Goal: Task Accomplishment & Management: Complete application form

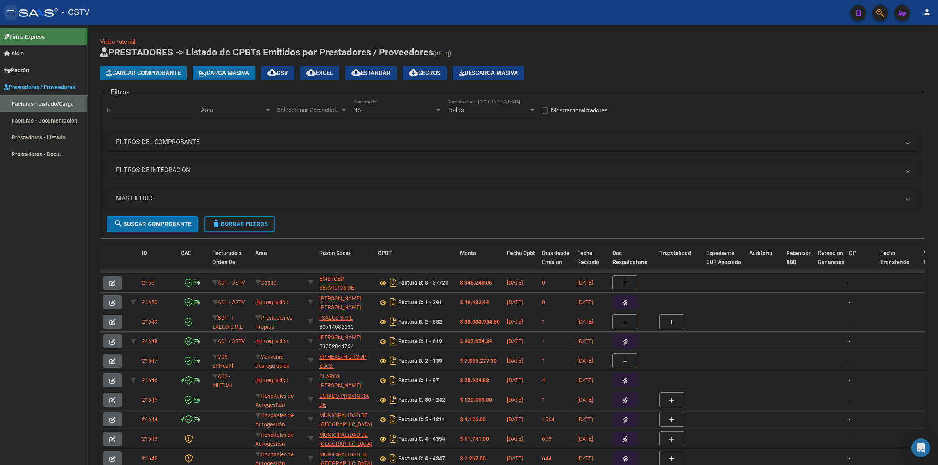
click at [9, 10] on mat-icon "menu" at bounding box center [10, 11] width 9 height 9
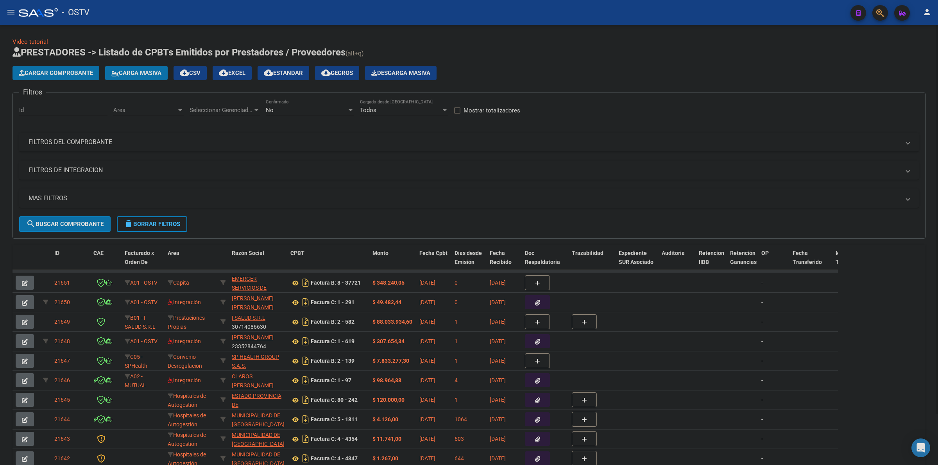
click at [602, 62] on app-list-header "PRESTADORES -> Listado de CPBTs Emitidos por Prestadores / Proveedores (alt+q) …" at bounding box center [469, 142] width 913 height 193
click at [48, 70] on span "Cargar Comprobante" at bounding box center [56, 73] width 74 height 7
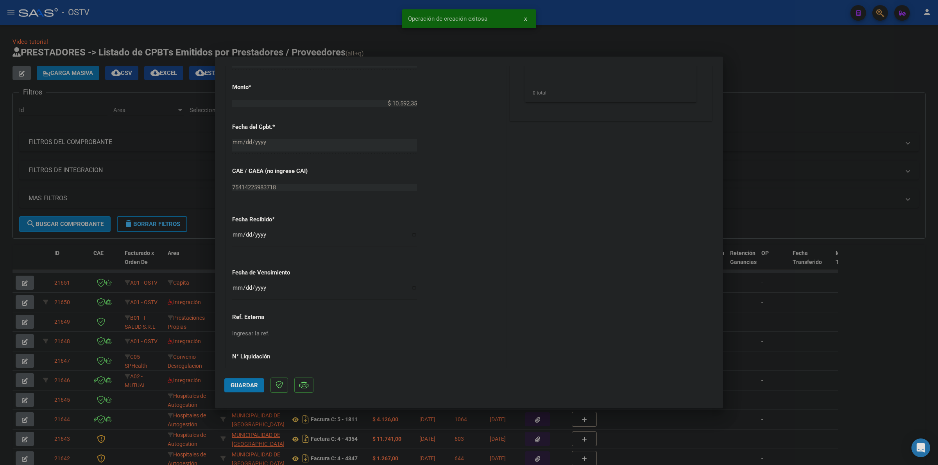
scroll to position [358, 0]
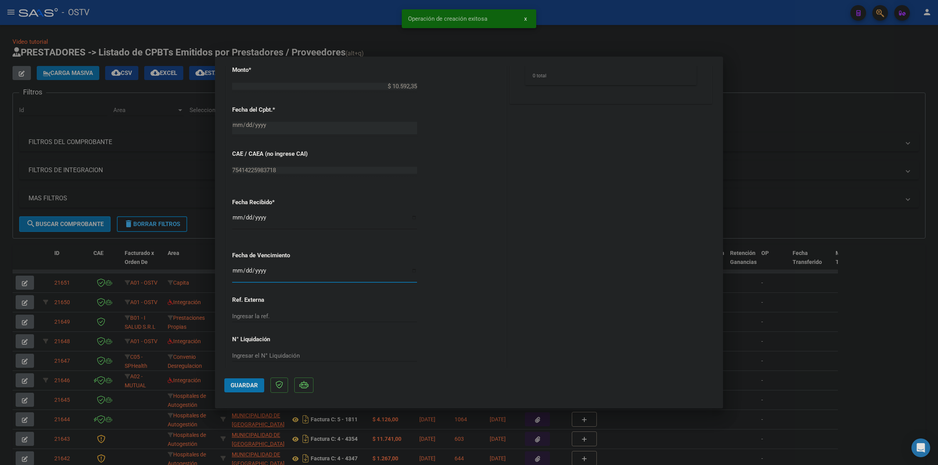
click at [237, 274] on input "Ingresar la fecha" at bounding box center [324, 274] width 185 height 13
type input "[DATE]"
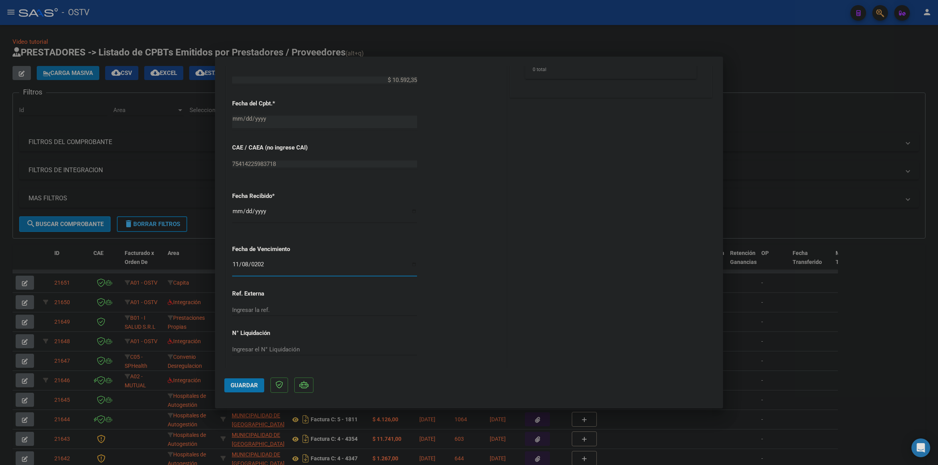
scroll to position [366, 0]
click at [252, 383] on span "Guardar" at bounding box center [244, 385] width 27 height 7
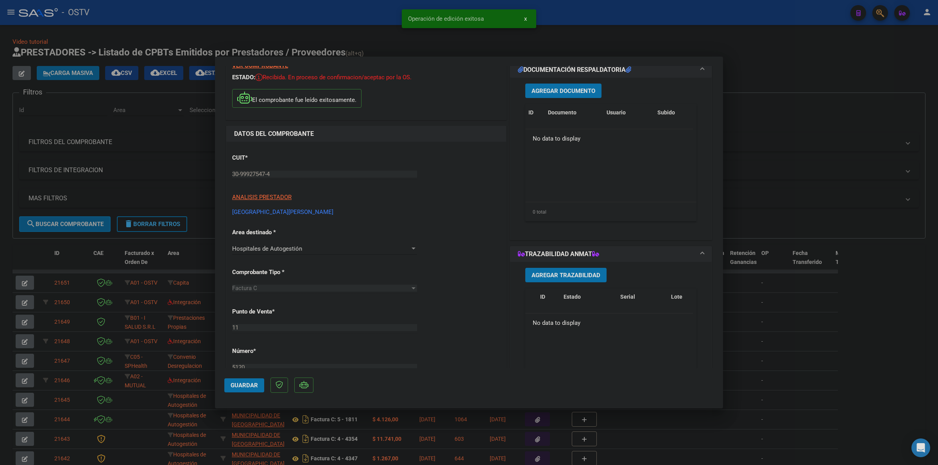
scroll to position [8, 0]
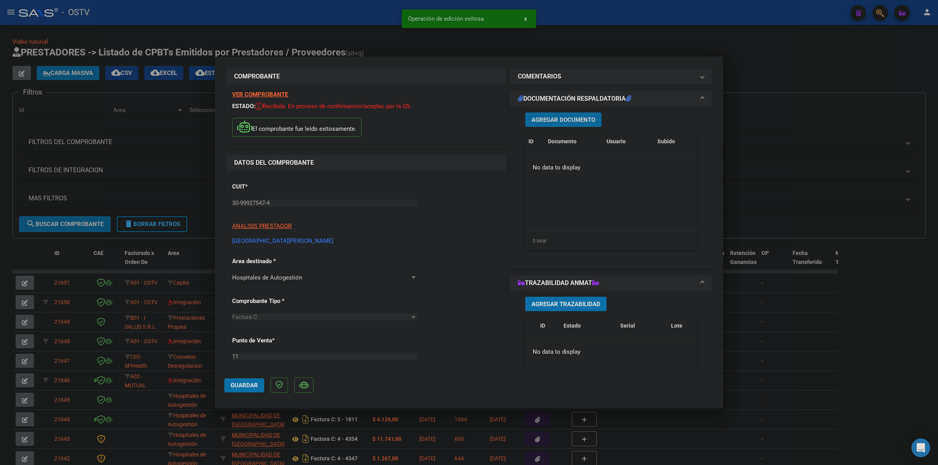
click at [577, 118] on span "Agregar Documento" at bounding box center [563, 119] width 64 height 7
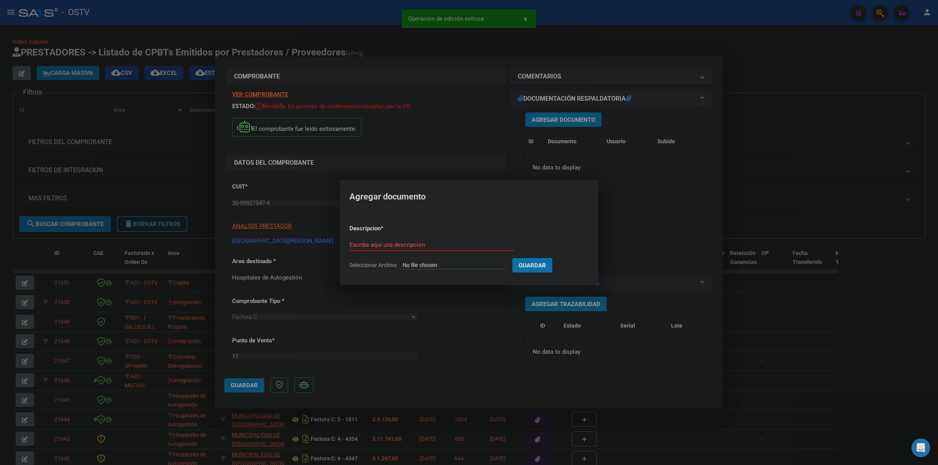
type input "C:\fakepath\FACTURA - 11 5120 - [GEOGRAPHIC_DATA][PERSON_NAME]pdf"
type input "factura"
click at [553, 258] on button "Guardar" at bounding box center [573, 265] width 40 height 14
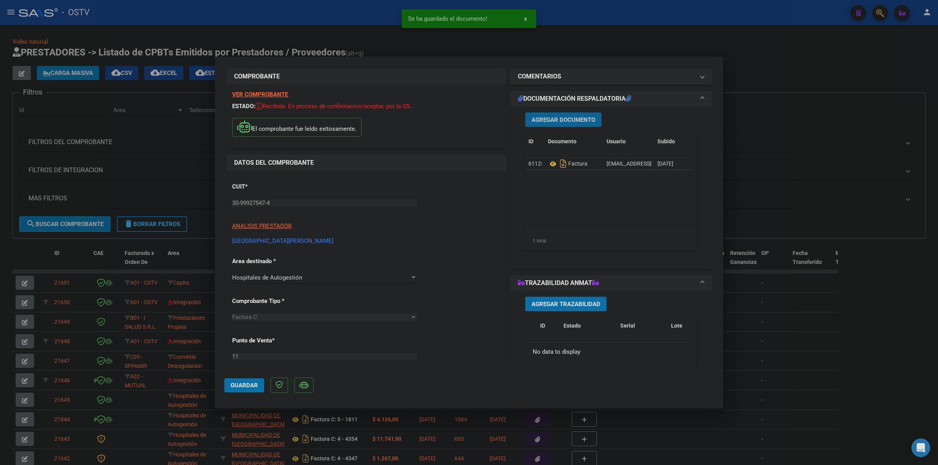
click at [571, 116] on span "Agregar Documento" at bounding box center [563, 119] width 64 height 7
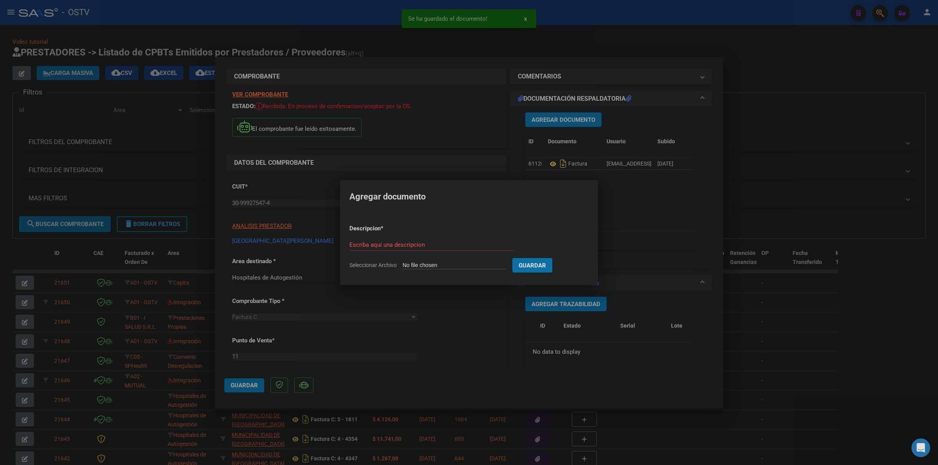
type input "C:\fakepath\ANEXO - 11 5120 - HOSPITAL [GEOGRAPHIC_DATA][PERSON_NAME]pdf"
type input "anexo"
click at [553, 258] on button "Guardar" at bounding box center [573, 265] width 40 height 14
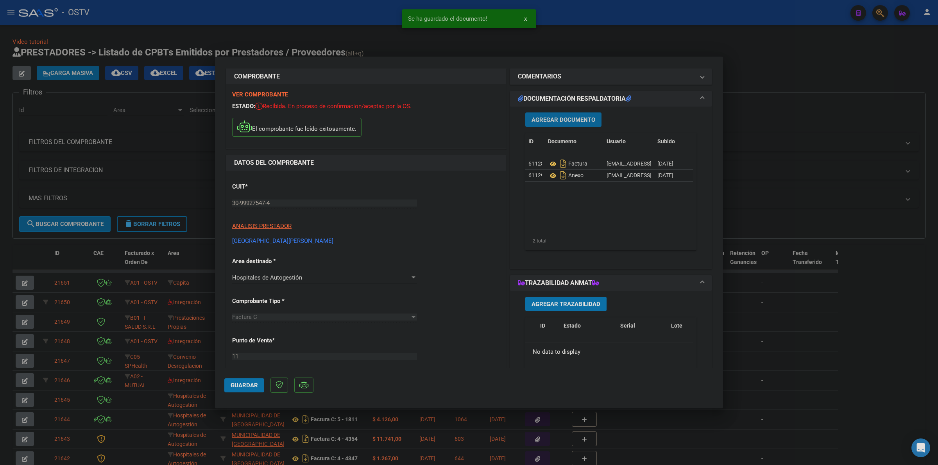
click at [237, 385] on span "Guardar" at bounding box center [244, 385] width 27 height 7
click at [249, 382] on span "Guardar" at bounding box center [244, 385] width 27 height 7
click at [577, 38] on div at bounding box center [469, 232] width 938 height 465
type input "$ 0,00"
